Goal: Information Seeking & Learning: Learn about a topic

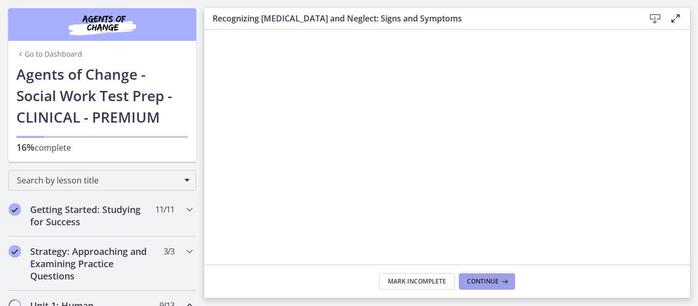
click at [496, 285] on span "Continue" at bounding box center [483, 281] width 32 height 8
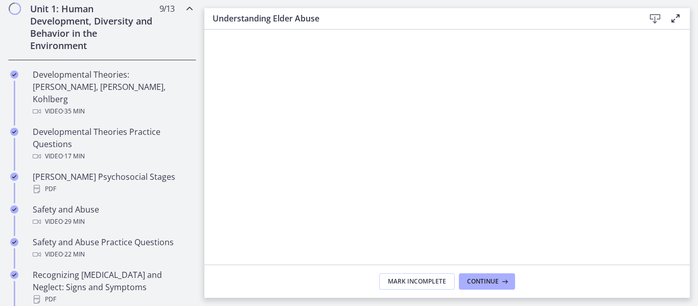
scroll to position [297, 0]
click at [487, 284] on span "Continue" at bounding box center [483, 281] width 32 height 8
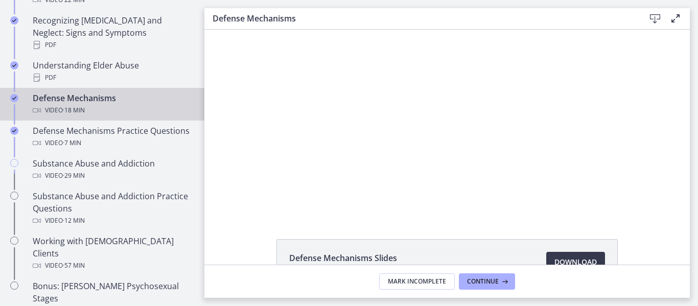
scroll to position [553, 0]
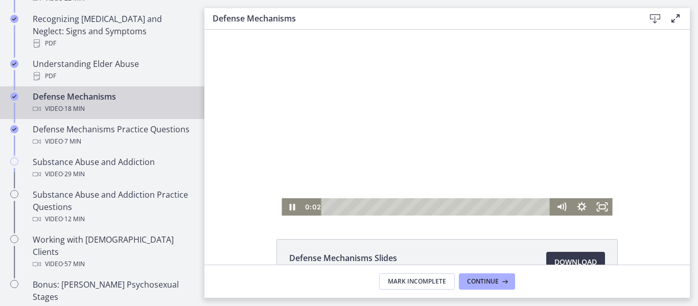
click at [406, 163] on div at bounding box center [446, 123] width 330 height 186
click at [293, 207] on icon "Play Video" at bounding box center [293, 207] width 6 height 9
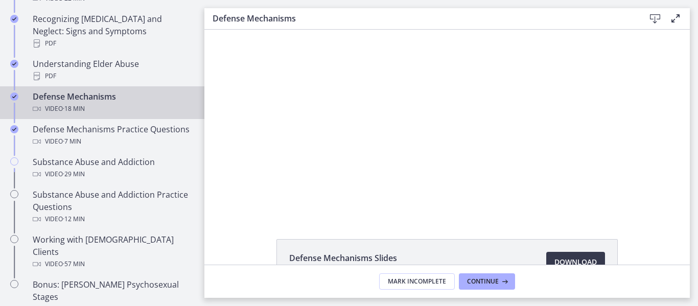
click at [388, 191] on div at bounding box center [446, 123] width 330 height 186
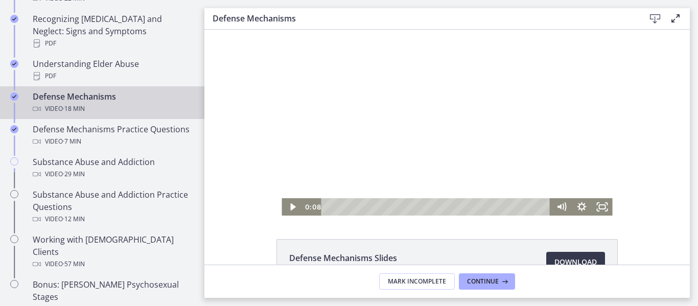
click at [331, 188] on div at bounding box center [446, 123] width 330 height 186
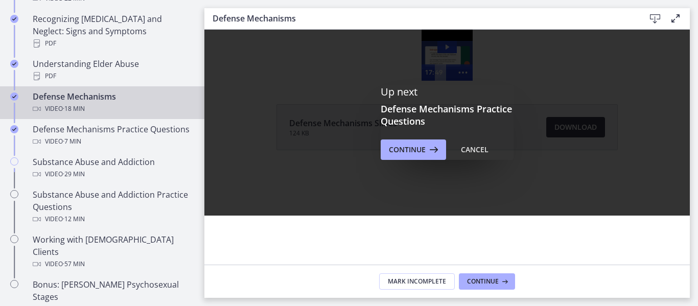
scroll to position [0, 0]
click at [423, 151] on span "Continue" at bounding box center [407, 150] width 37 height 12
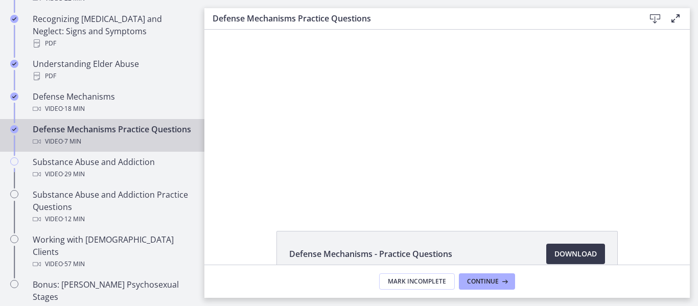
scroll to position [9, 0]
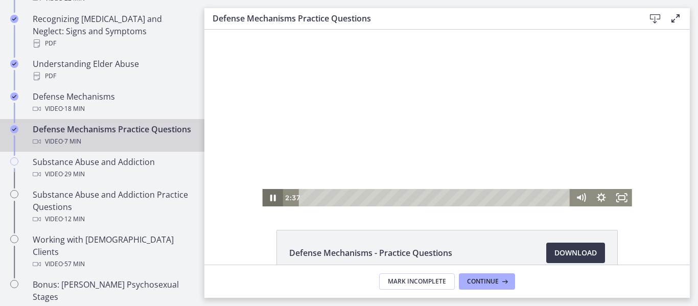
click at [272, 198] on icon "Pause" at bounding box center [272, 197] width 20 height 17
